Goal: Find specific fact: Find specific fact

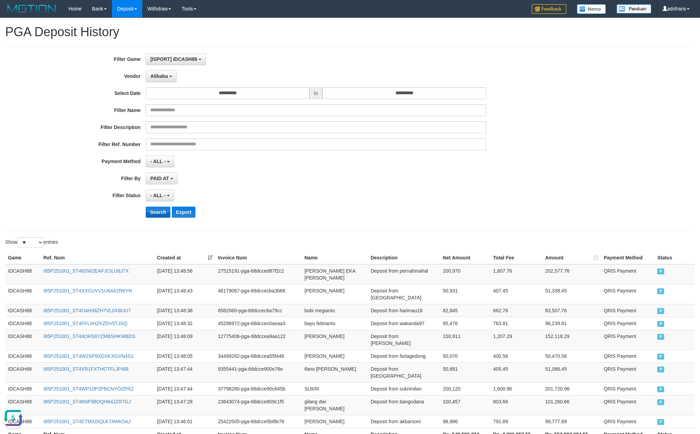
scroll to position [6, 0]
click at [160, 211] on button "Search" at bounding box center [158, 212] width 25 height 11
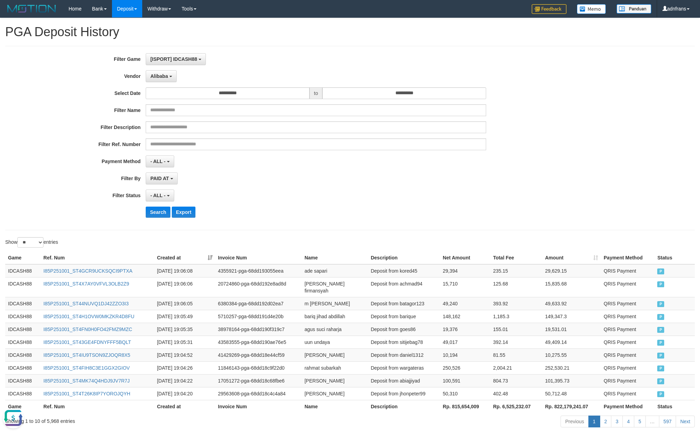
click at [463, 406] on th "Rp. 815,654,009" at bounding box center [465, 406] width 50 height 13
copy th "815,654,009"
click at [169, 81] on button "Alibaba" at bounding box center [161, 76] width 31 height 12
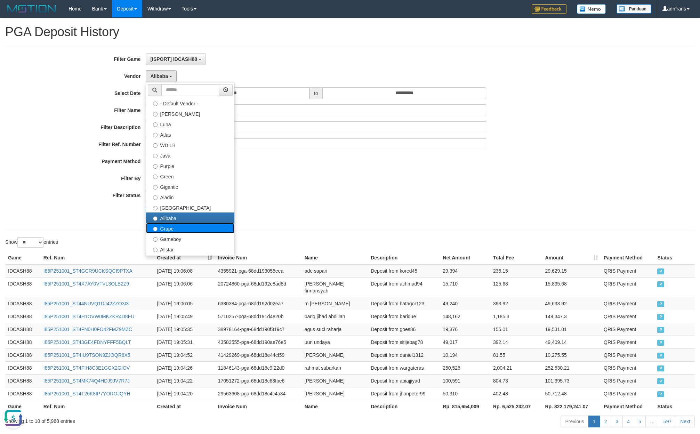
click at [174, 224] on label "Grape" at bounding box center [190, 228] width 88 height 10
select select "**********"
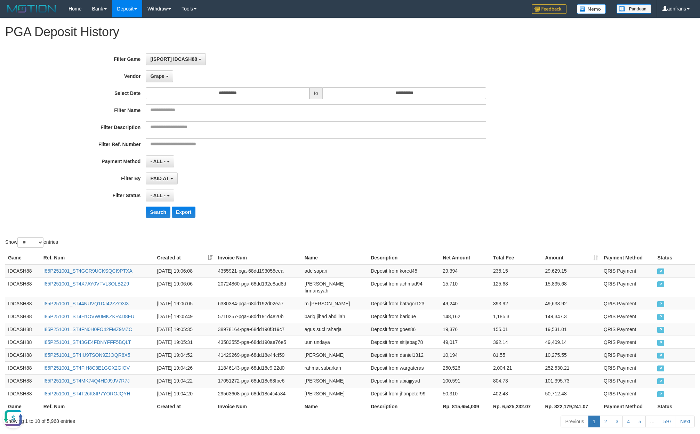
click at [164, 205] on div "**********" at bounding box center [292, 138] width 584 height 170
click at [161, 216] on button "Search" at bounding box center [158, 212] width 25 height 11
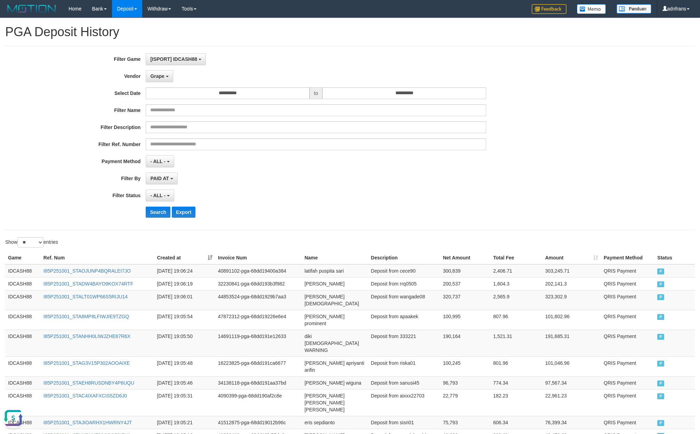
drag, startPoint x: 486, startPoint y: 416, endPoint x: 477, endPoint y: 413, distance: 8.7
copy th "788,291,979"
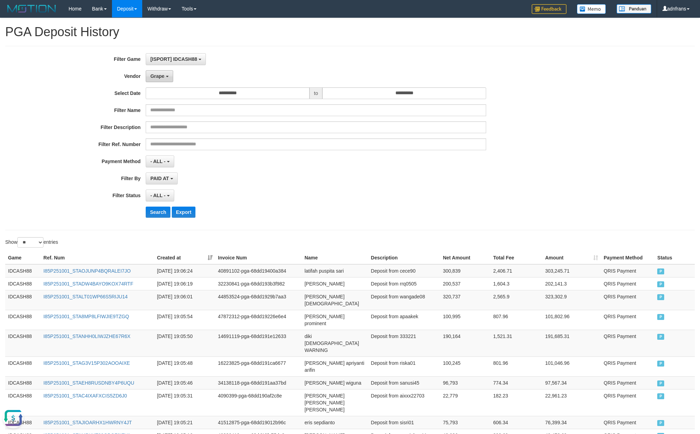
click at [165, 80] on button "Grape" at bounding box center [159, 76] width 27 height 12
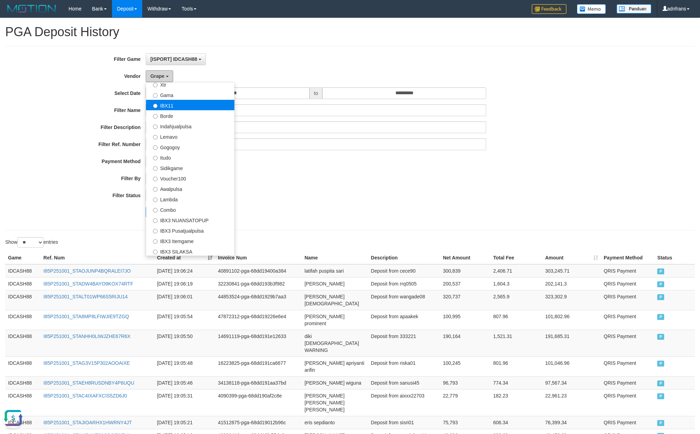
scroll to position [157, 0]
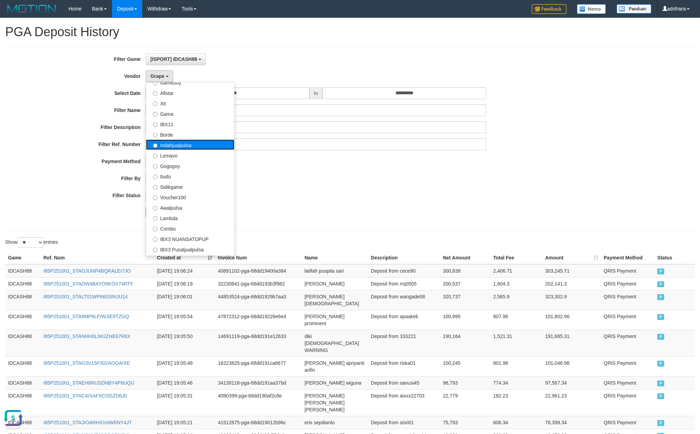
click at [190, 145] on label "Indahjualpulsa" at bounding box center [190, 144] width 88 height 10
select select "**********"
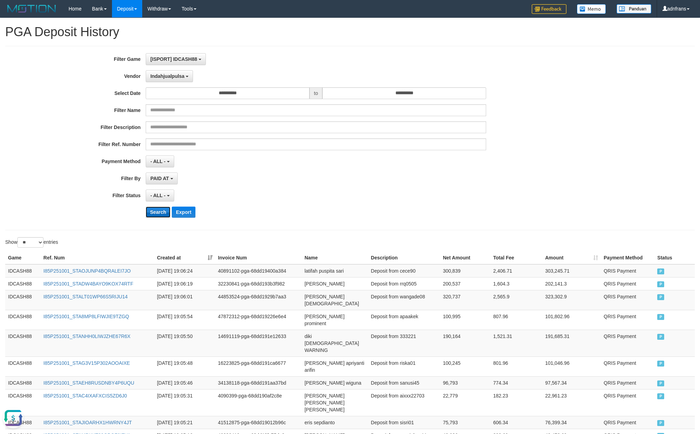
click at [158, 212] on button "Search" at bounding box center [158, 212] width 25 height 11
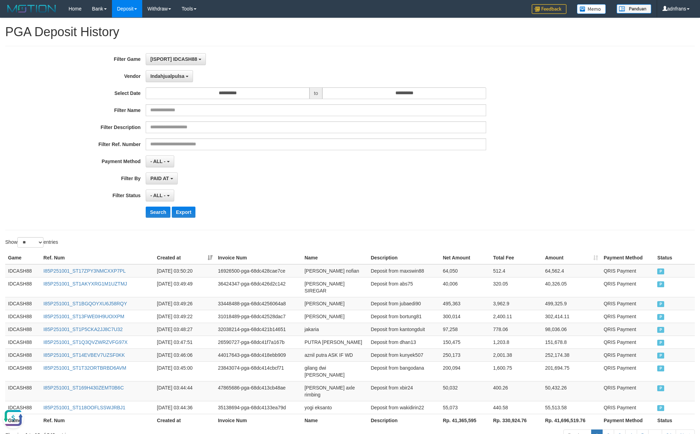
click at [455, 423] on th "Rp. 41,365,595" at bounding box center [465, 420] width 50 height 13
copy th "41,365,595"
click at [169, 77] on span "Indahjualpulsa" at bounding box center [167, 76] width 34 height 6
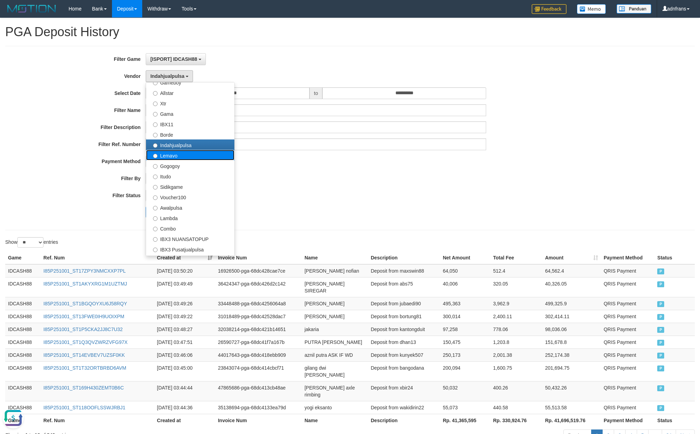
click at [183, 158] on label "Lemavo" at bounding box center [190, 155] width 88 height 10
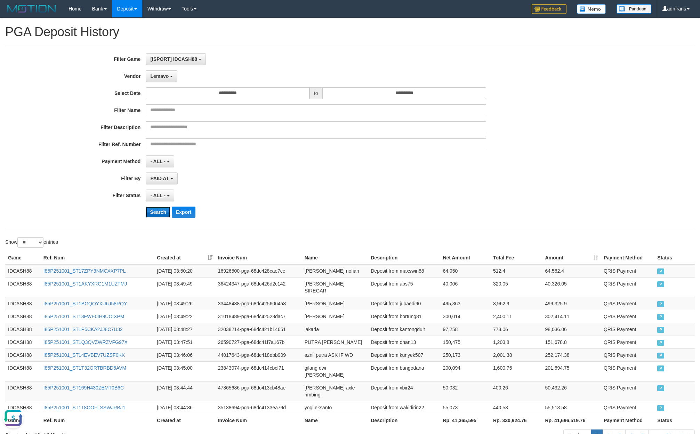
click at [159, 217] on button "Search" at bounding box center [158, 212] width 25 height 11
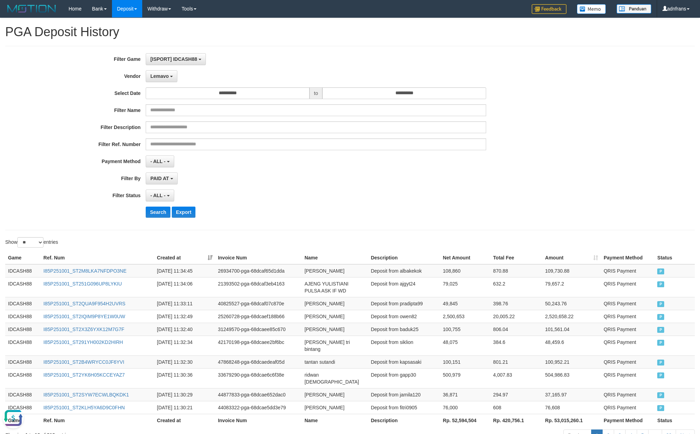
click at [461, 415] on th "Rp. 52,594,504" at bounding box center [465, 420] width 50 height 13
copy th "52,594,504"
click at [461, 415] on th "Rp. 52,594,504" at bounding box center [465, 420] width 50 height 13
click at [162, 77] on span "Lemavo" at bounding box center [159, 76] width 18 height 6
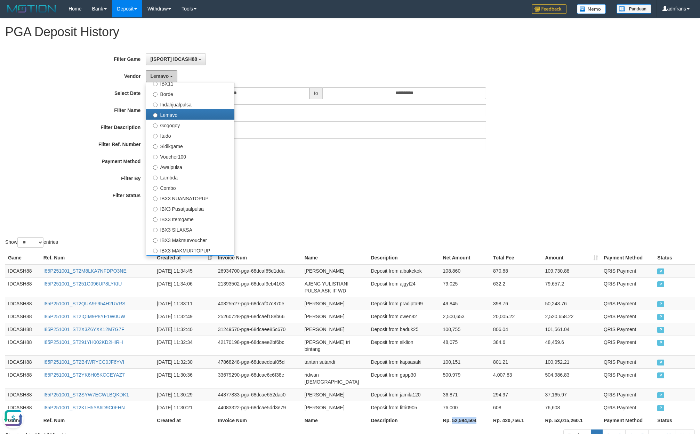
scroll to position [259, 0]
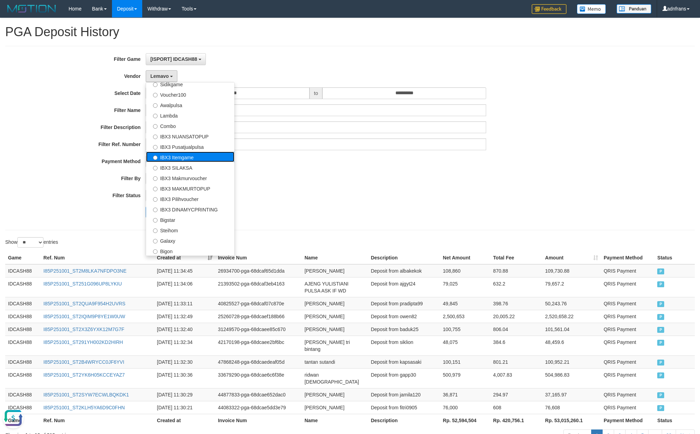
drag, startPoint x: 202, startPoint y: 157, endPoint x: 187, endPoint y: 193, distance: 39.9
click at [202, 156] on label "IBX3 Itemgame" at bounding box center [190, 157] width 88 height 10
select select "**********"
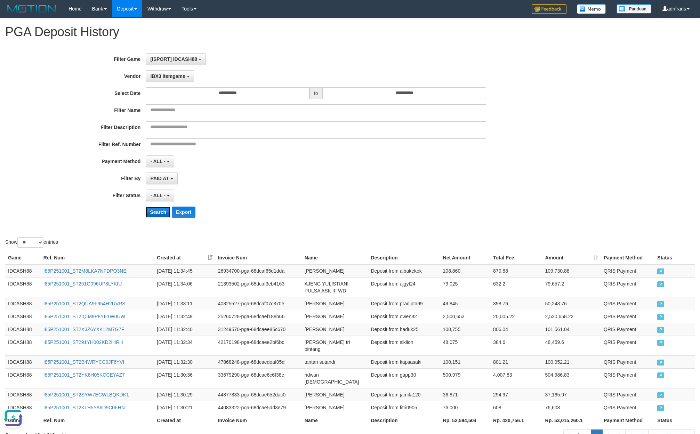
click at [155, 216] on button "Search" at bounding box center [158, 212] width 25 height 11
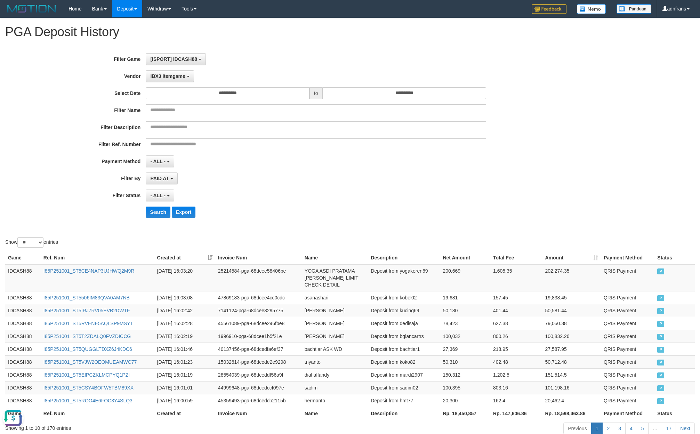
click at [459, 416] on th "Rp. 18,450,857" at bounding box center [465, 413] width 50 height 13
copy th "18,450,857"
click at [459, 416] on th "Rp. 18,450,857" at bounding box center [465, 413] width 50 height 13
click at [578, 118] on div "**********" at bounding box center [292, 138] width 584 height 170
